Goal: Transaction & Acquisition: Subscribe to service/newsletter

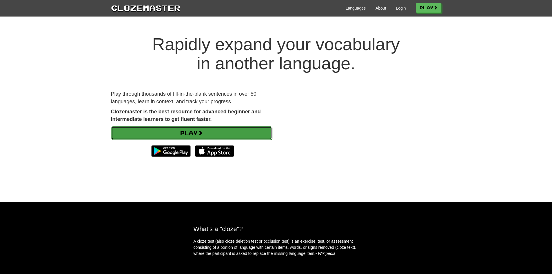
click at [183, 134] on link "Play" at bounding box center [191, 132] width 161 height 13
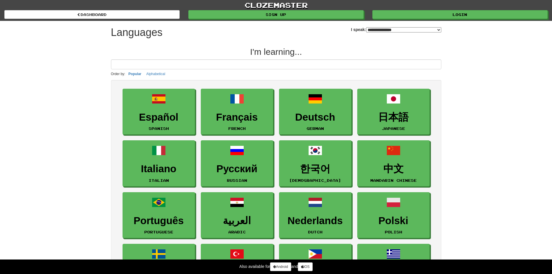
select select "*******"
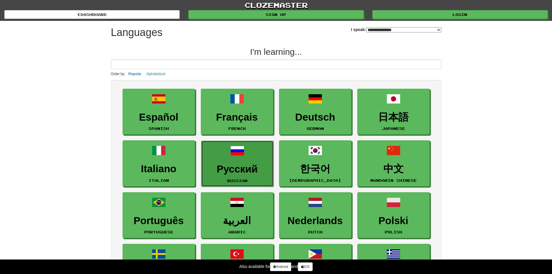
click at [236, 163] on h3 "Русский" at bounding box center [237, 168] width 66 height 11
